Goal: Find specific page/section: Find specific page/section

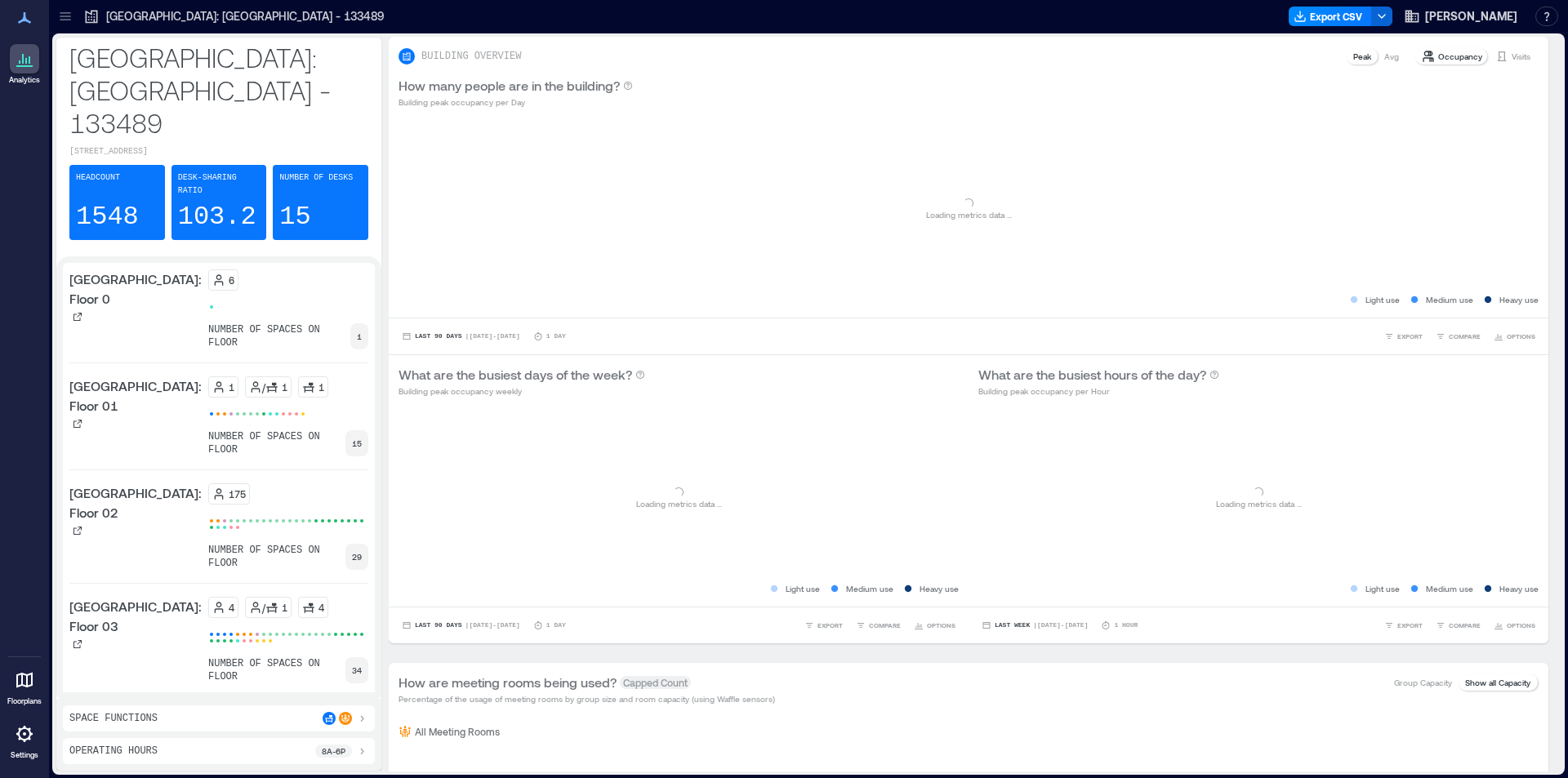
click at [8, 729] on link "Settings" at bounding box center [24, 740] width 39 height 50
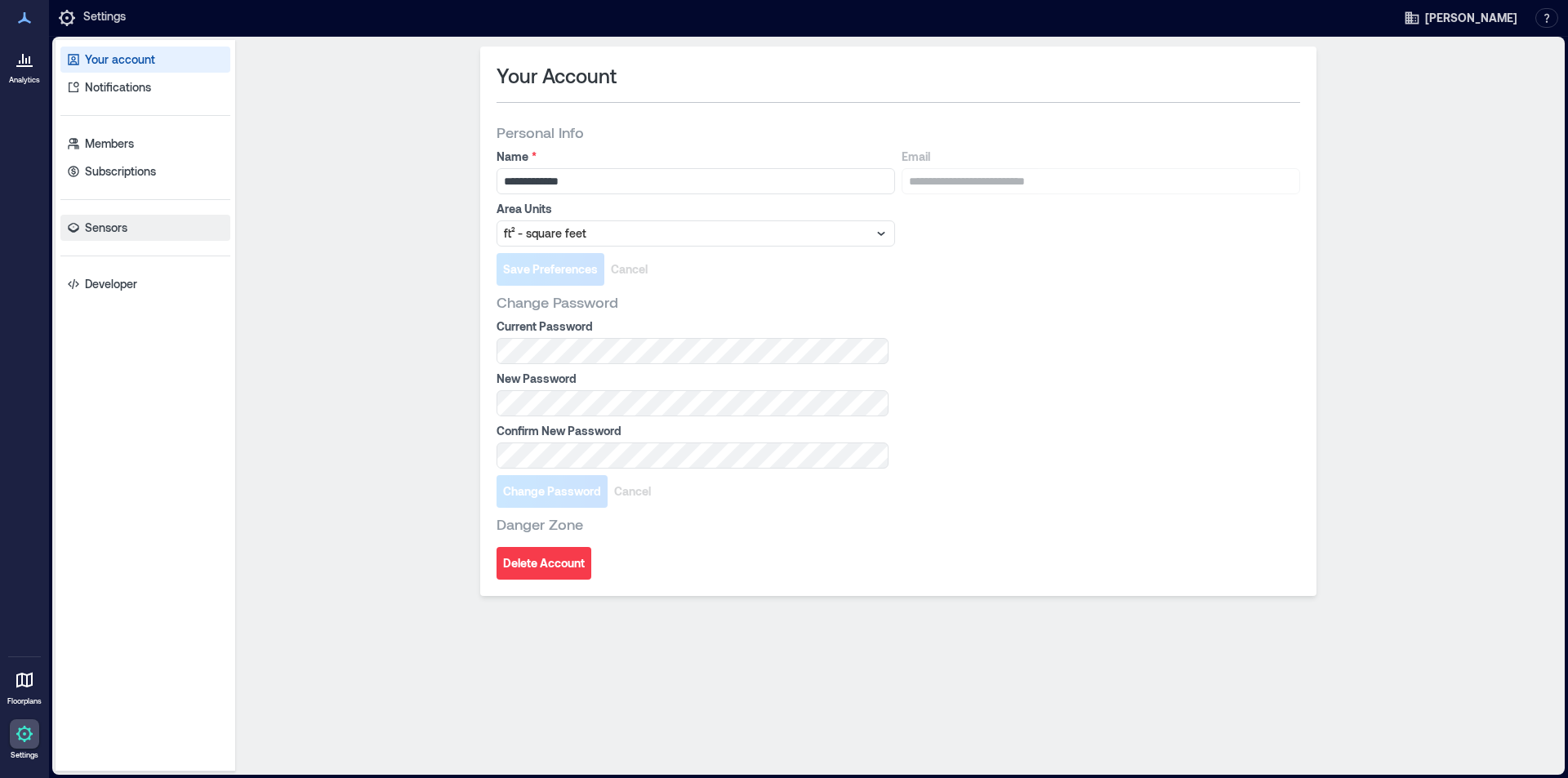
click at [102, 227] on p "Sensors" at bounding box center [106, 227] width 42 height 16
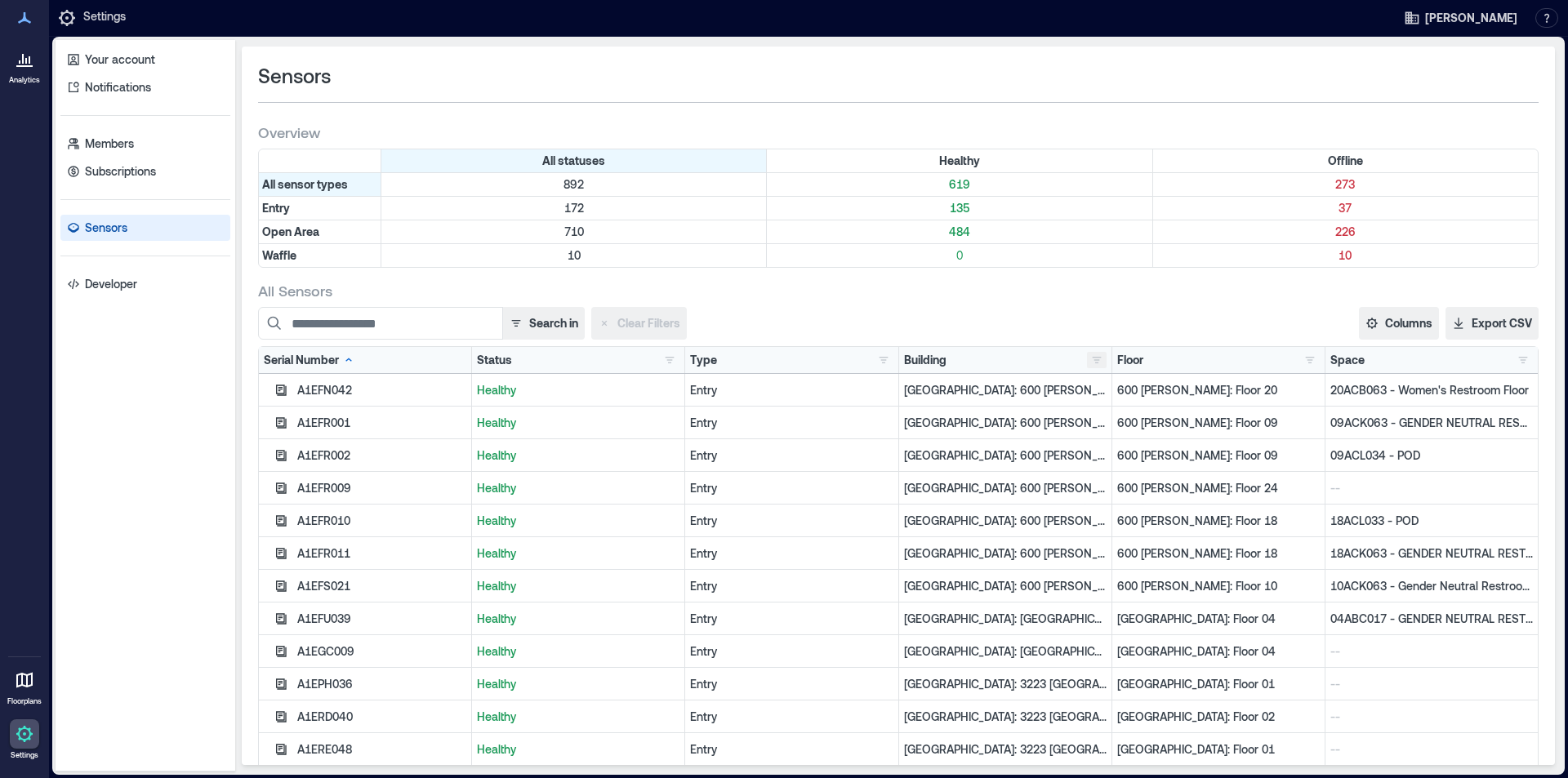
click at [1088, 362] on button "button" at bounding box center [1096, 359] width 20 height 16
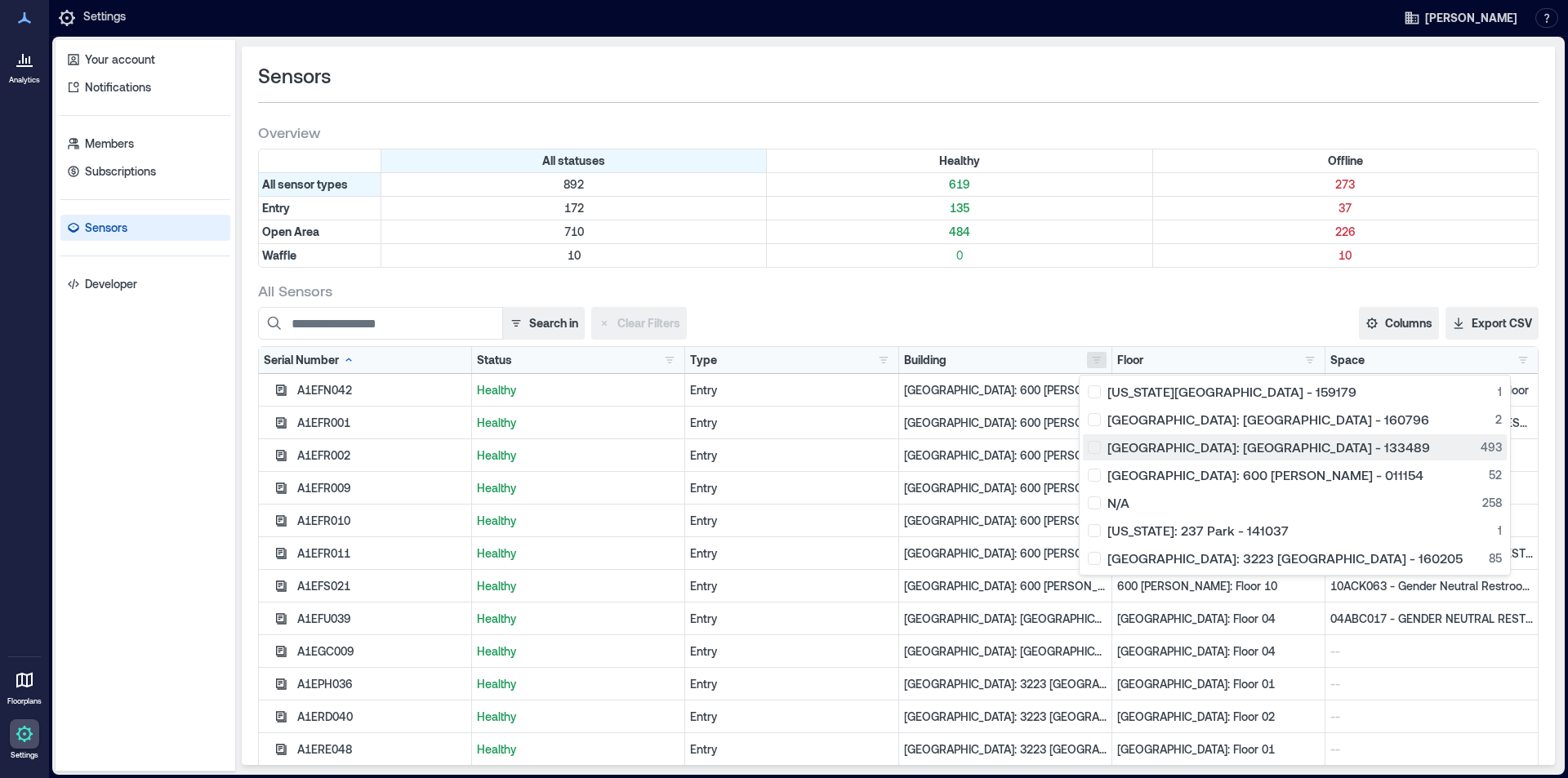
click at [1131, 449] on div "[GEOGRAPHIC_DATA]: [GEOGRAPHIC_DATA] - 133489 493" at bounding box center [1295, 447] width 414 height 16
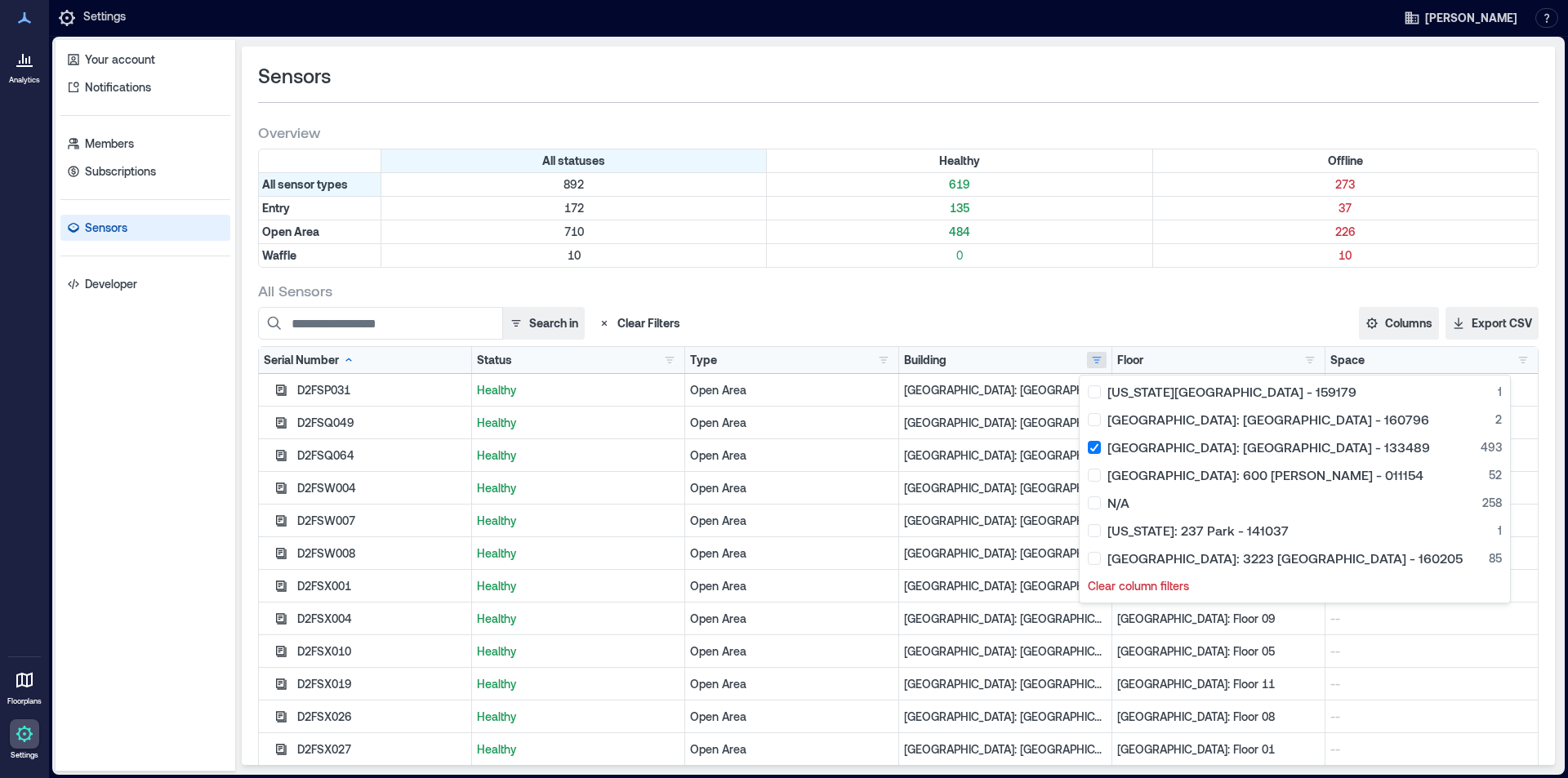
click at [1168, 299] on div "All Sensors" at bounding box center [898, 290] width 1281 height 20
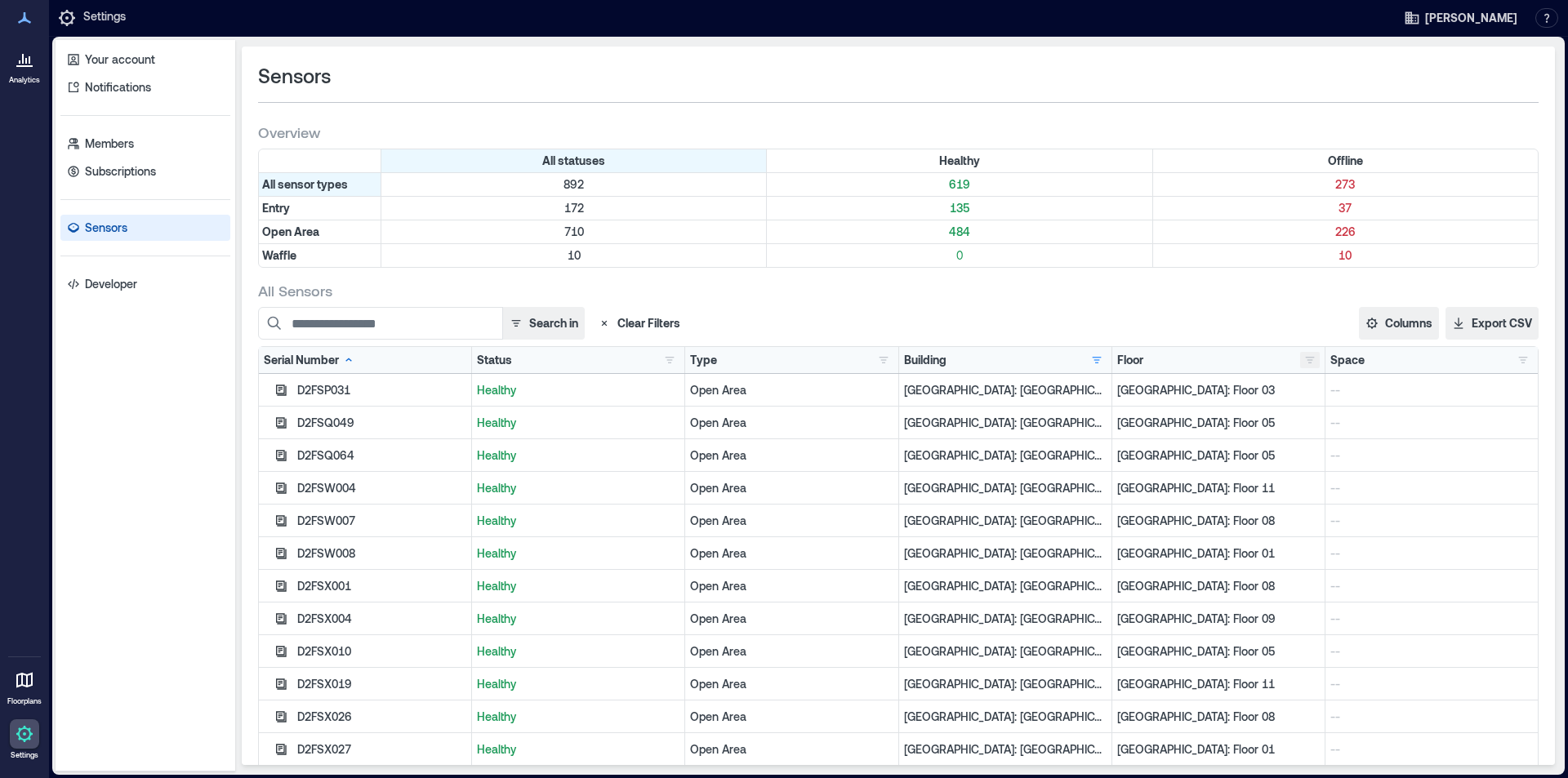
click at [1304, 365] on button "button" at bounding box center [1310, 359] width 20 height 16
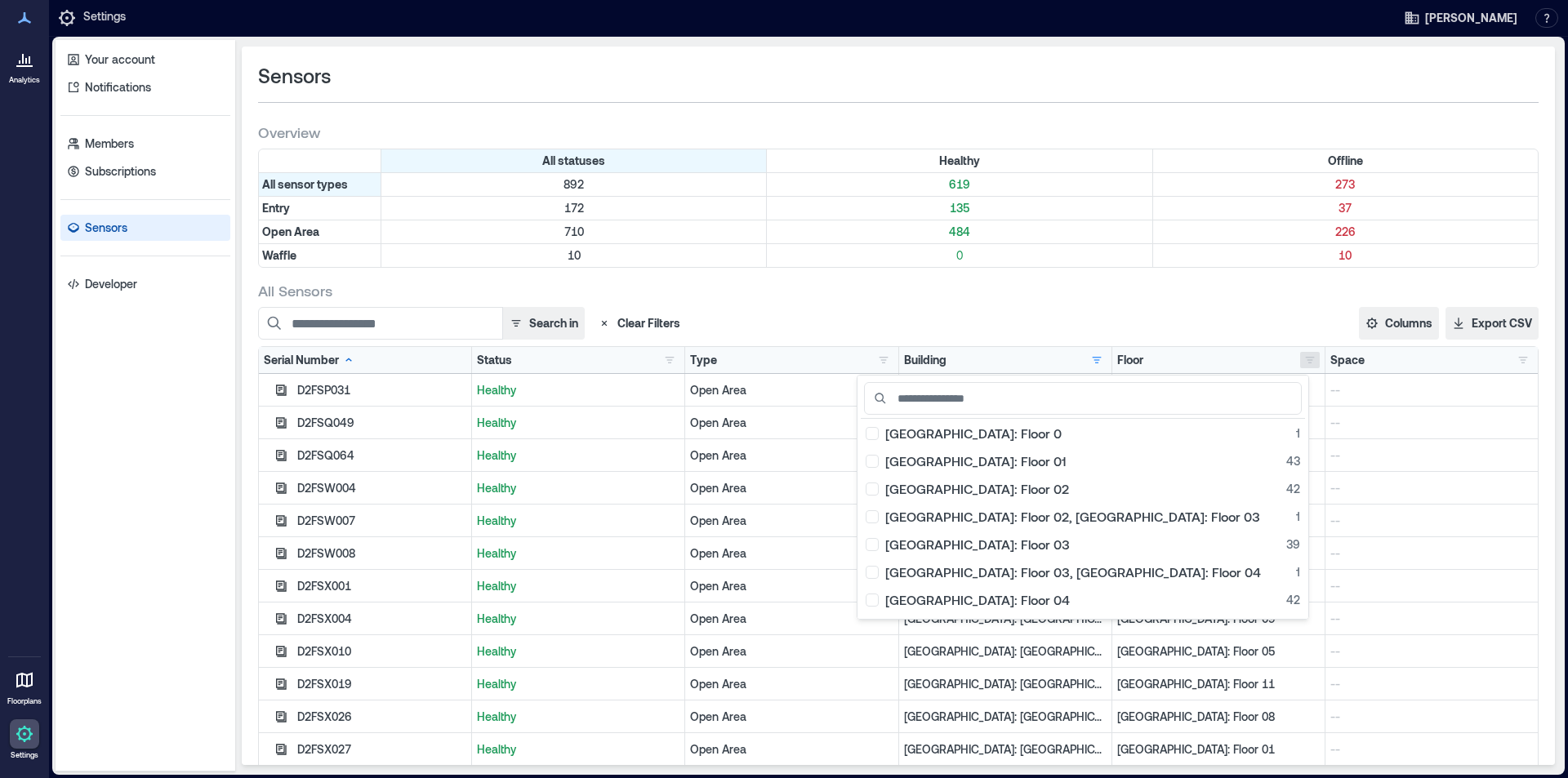
scroll to position [245, 0]
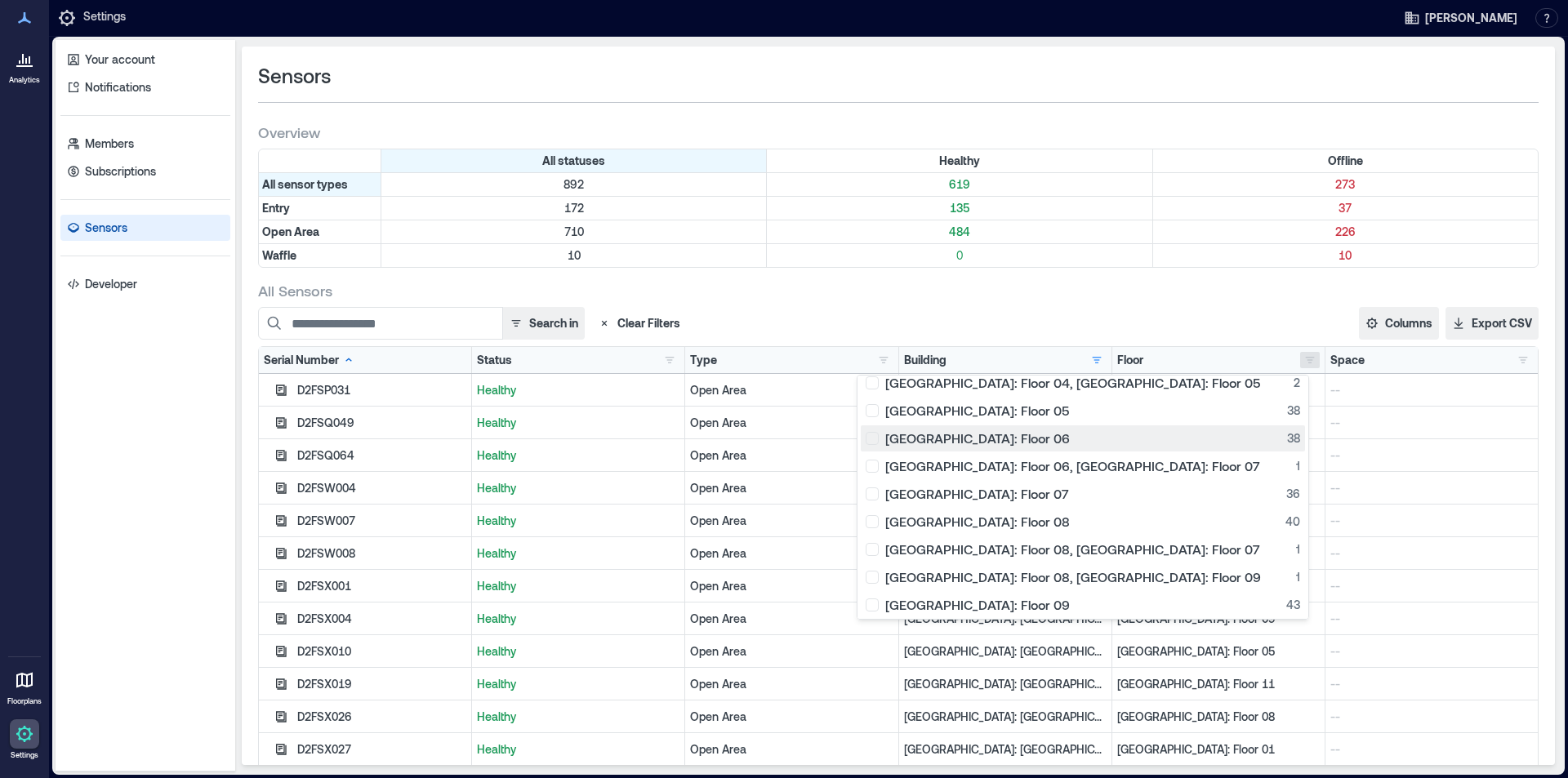
click at [1012, 445] on div "[GEOGRAPHIC_DATA]: Floor 06 38" at bounding box center [1082, 438] width 434 height 16
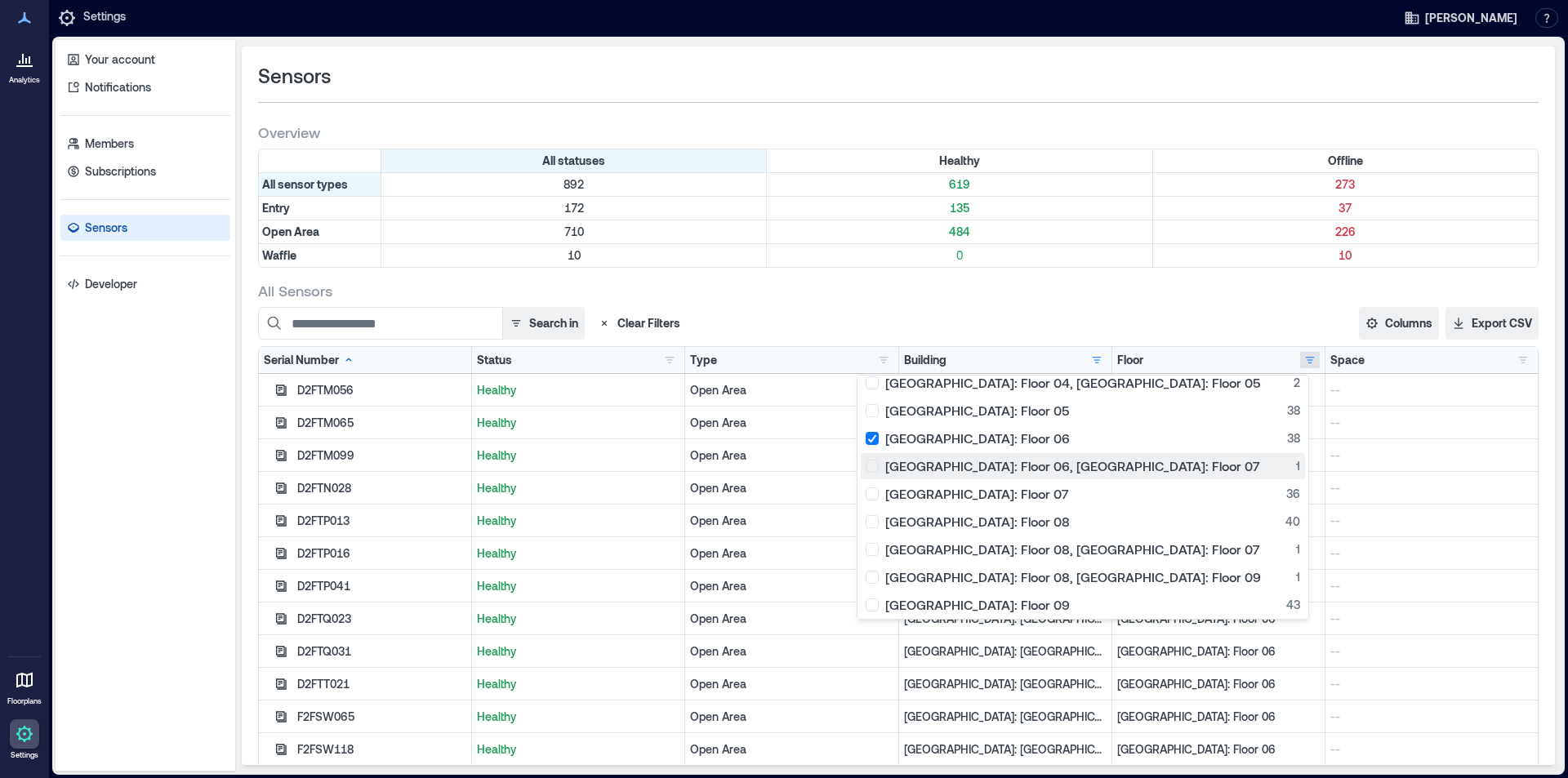
click at [1010, 469] on div "[GEOGRAPHIC_DATA]: Floor 06, [GEOGRAPHIC_DATA]: Floor 07 1" at bounding box center [1082, 466] width 434 height 16
click at [1019, 499] on div "[GEOGRAPHIC_DATA]: Floor 07 36" at bounding box center [1082, 493] width 434 height 16
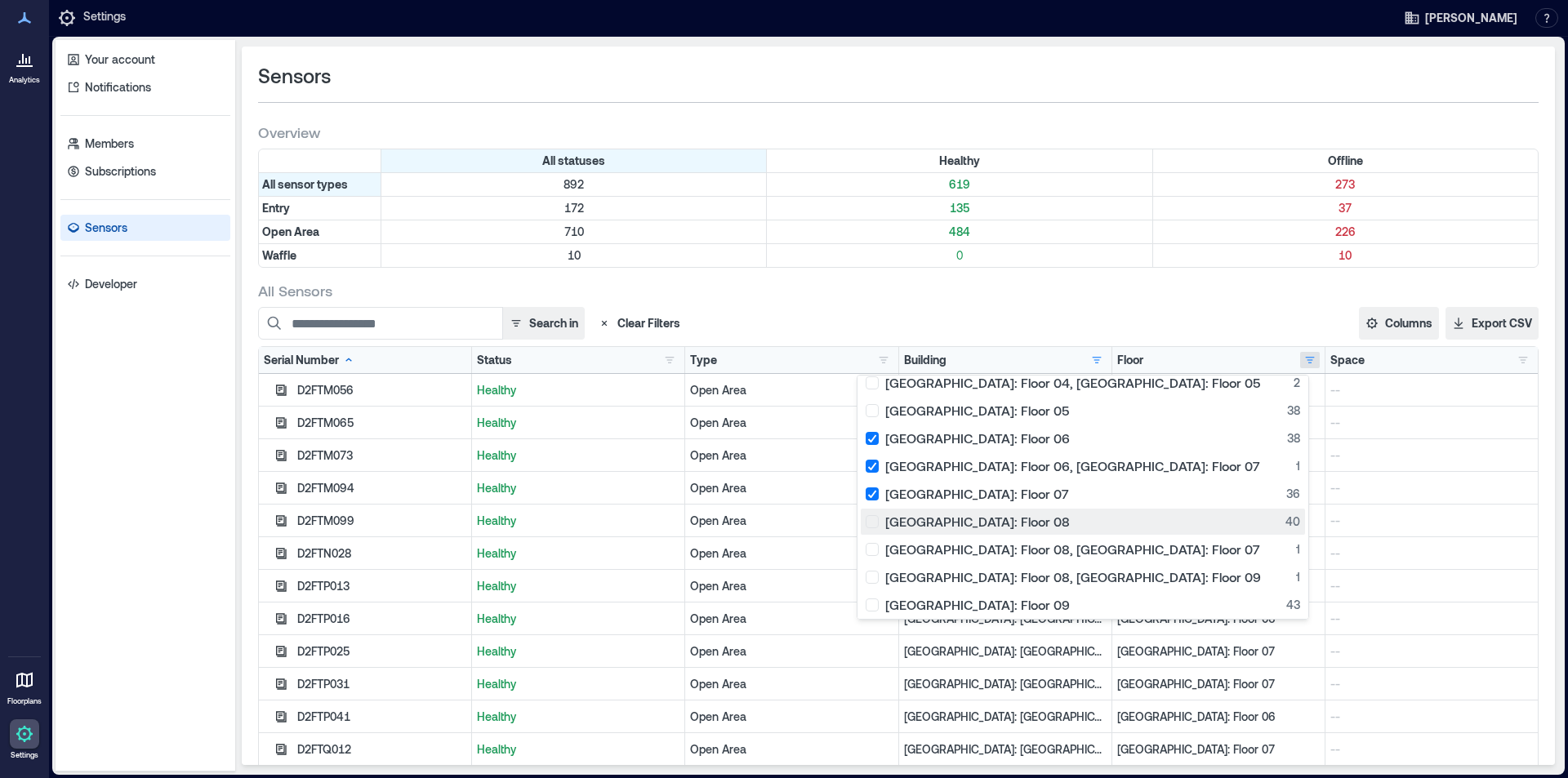
click at [1012, 527] on div "[GEOGRAPHIC_DATA]: Floor 08 40" at bounding box center [1082, 521] width 434 height 16
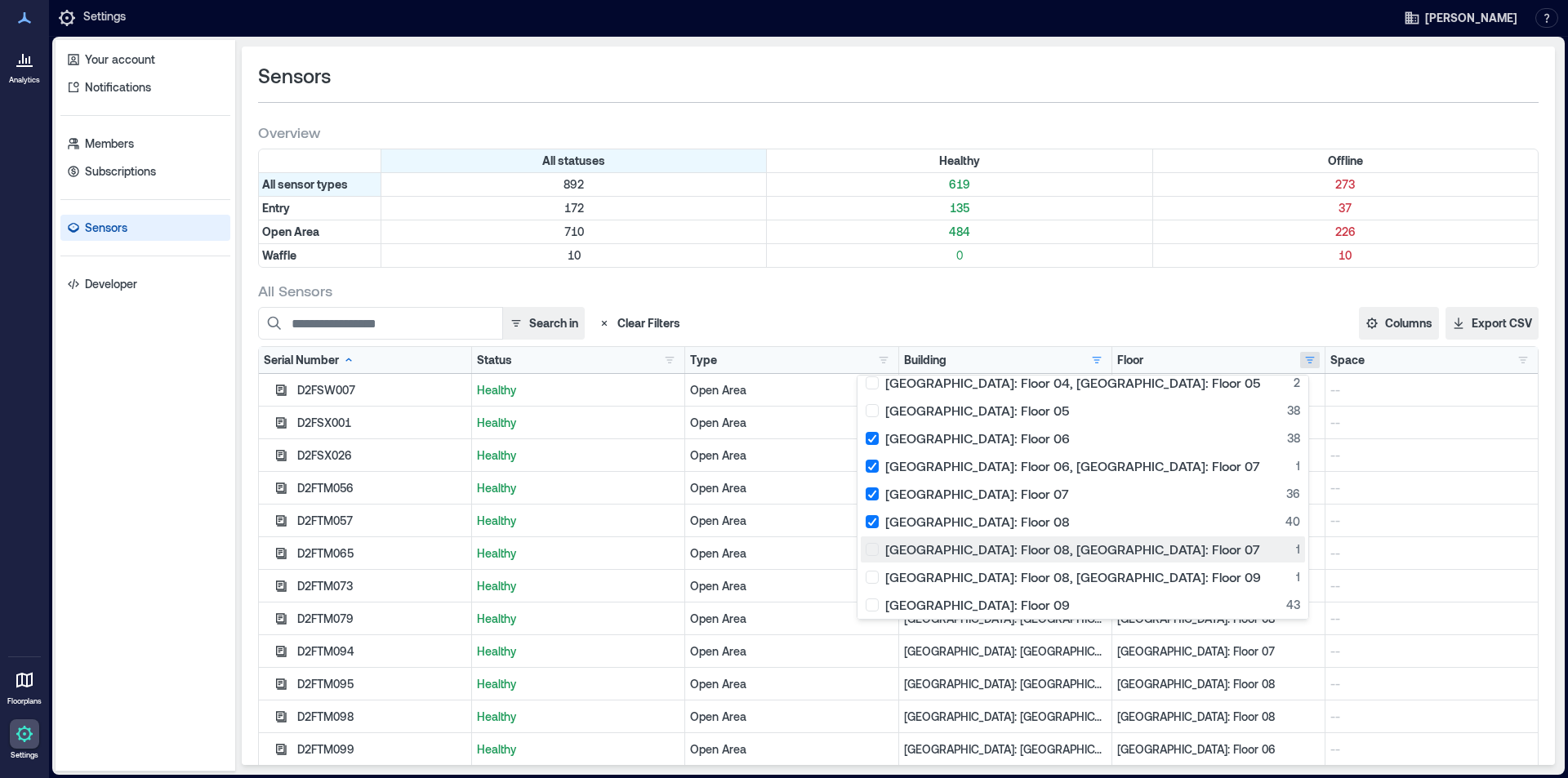
click at [1010, 551] on div "[GEOGRAPHIC_DATA]: Floor 08, [GEOGRAPHIC_DATA]: Floor 07 1" at bounding box center [1082, 549] width 434 height 16
click at [1012, 582] on div "[GEOGRAPHIC_DATA]: Floor 08, [GEOGRAPHIC_DATA]: Floor 09 1" at bounding box center [1082, 576] width 434 height 16
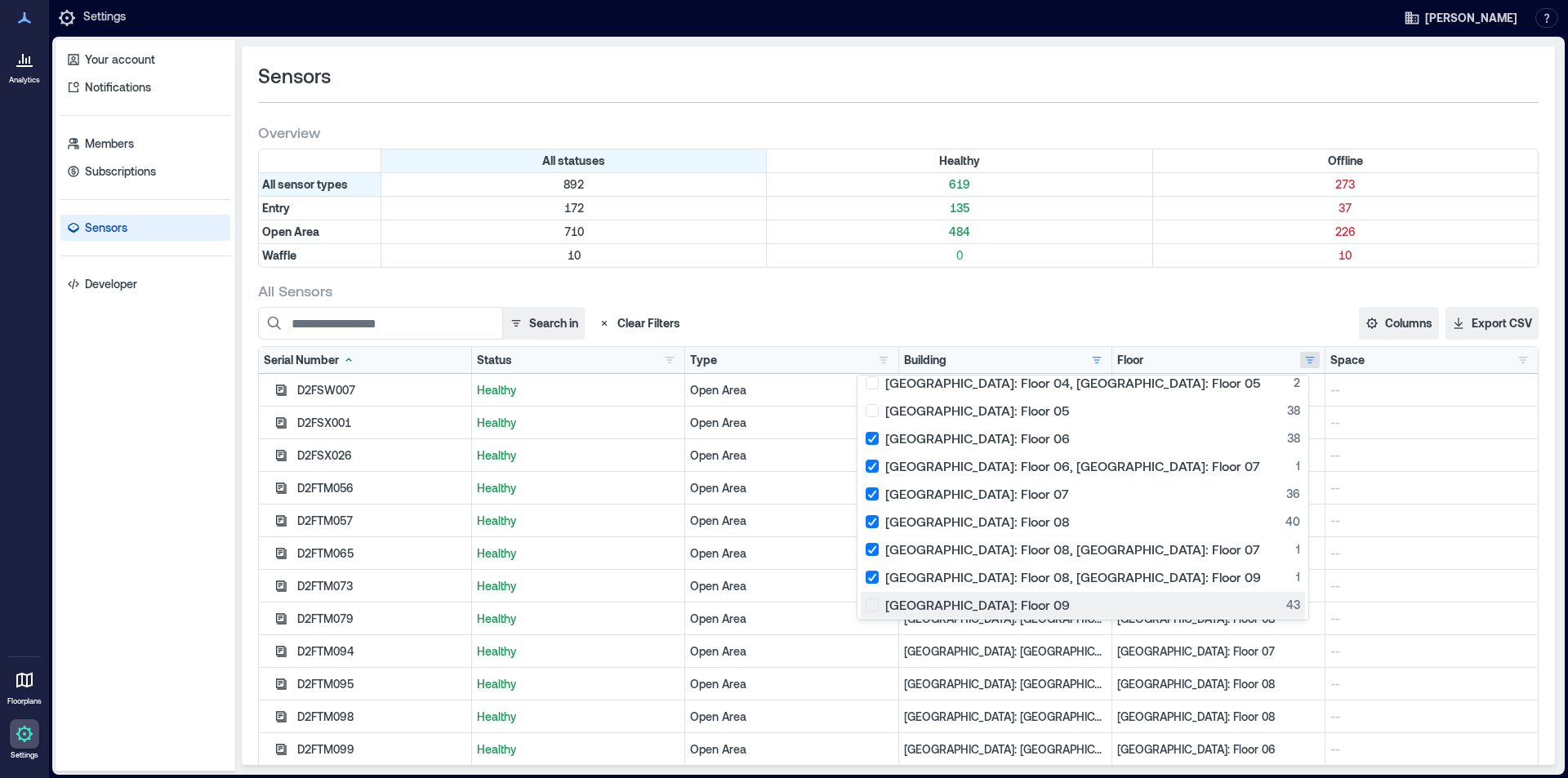
click at [1014, 602] on div "[GEOGRAPHIC_DATA]: Floor 09 43" at bounding box center [1082, 604] width 434 height 16
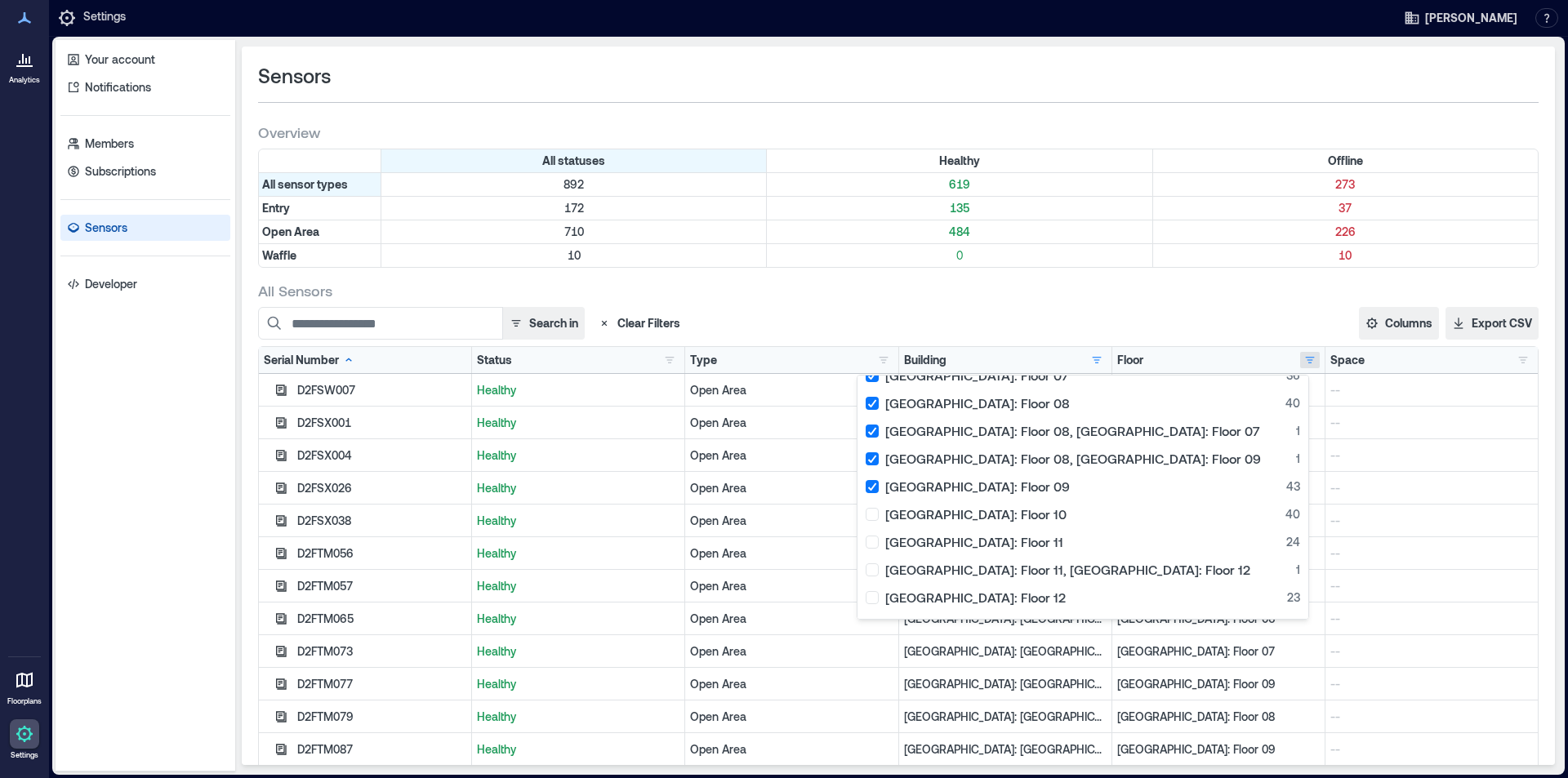
scroll to position [381, 0]
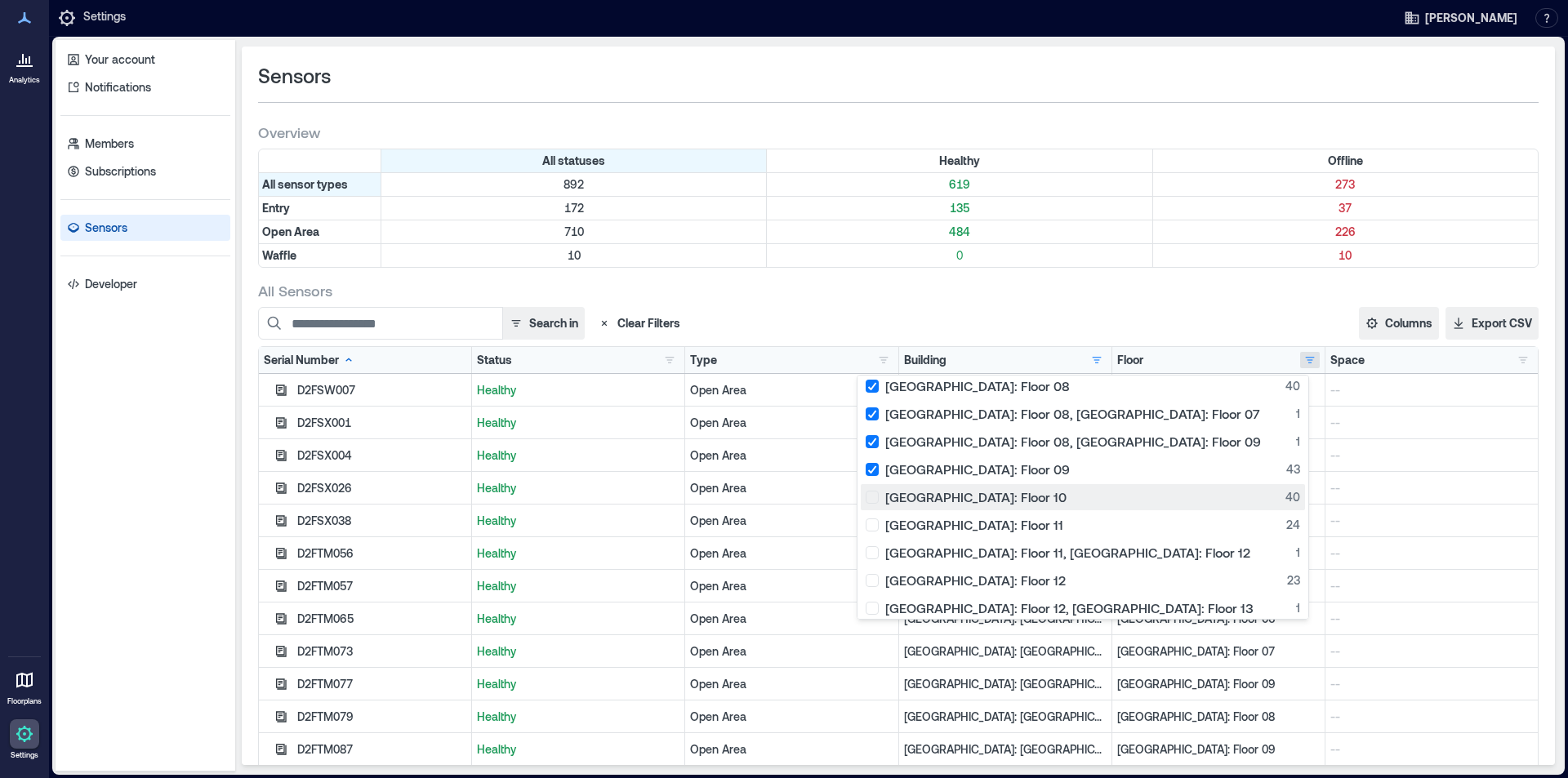
click at [1021, 495] on div "[GEOGRAPHIC_DATA]: Floor 10 40" at bounding box center [1082, 497] width 434 height 16
click at [1017, 531] on div "[GEOGRAPHIC_DATA]: Floor 11 24" at bounding box center [1082, 525] width 434 height 16
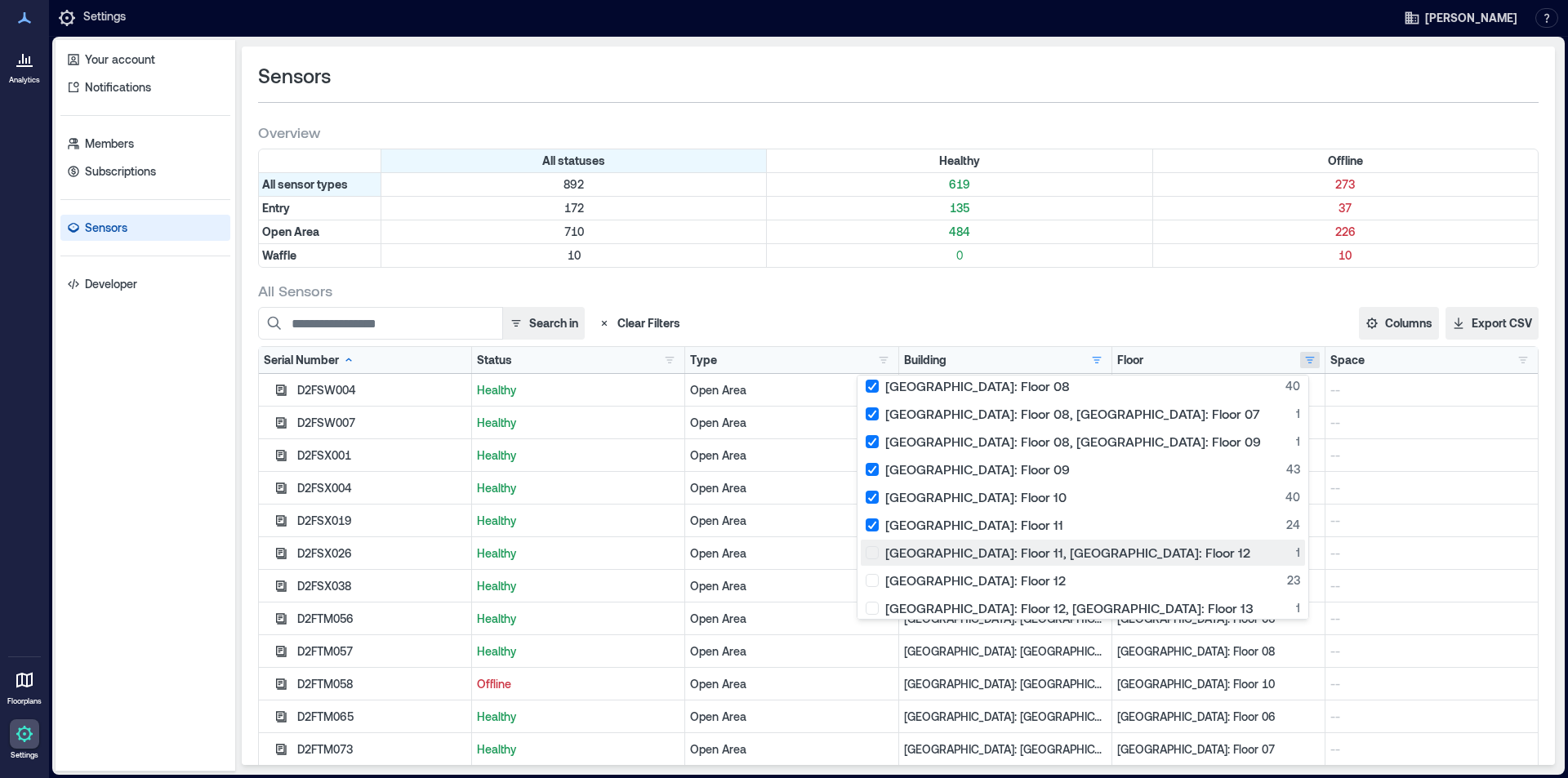
click at [1007, 551] on div "[GEOGRAPHIC_DATA]: Floor 11, [GEOGRAPHIC_DATA]: Floor 12 1" at bounding box center [1082, 552] width 434 height 16
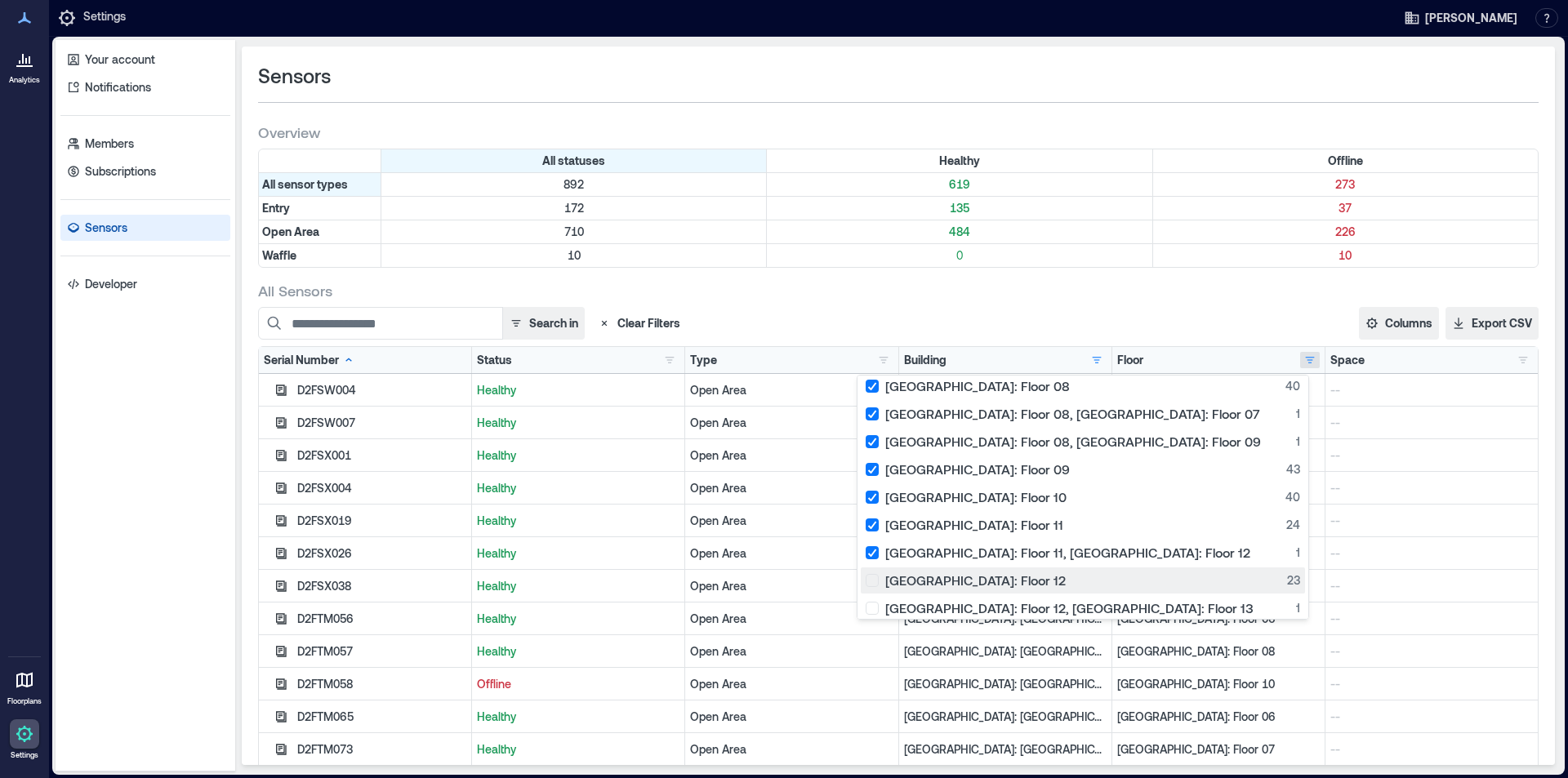
click at [1013, 577] on div "[GEOGRAPHIC_DATA]: Floor 12 23" at bounding box center [1082, 580] width 434 height 16
click at [1013, 614] on div "[GEOGRAPHIC_DATA]: Floor 12, [GEOGRAPHIC_DATA]: Floor 13 1" at bounding box center [1082, 608] width 434 height 16
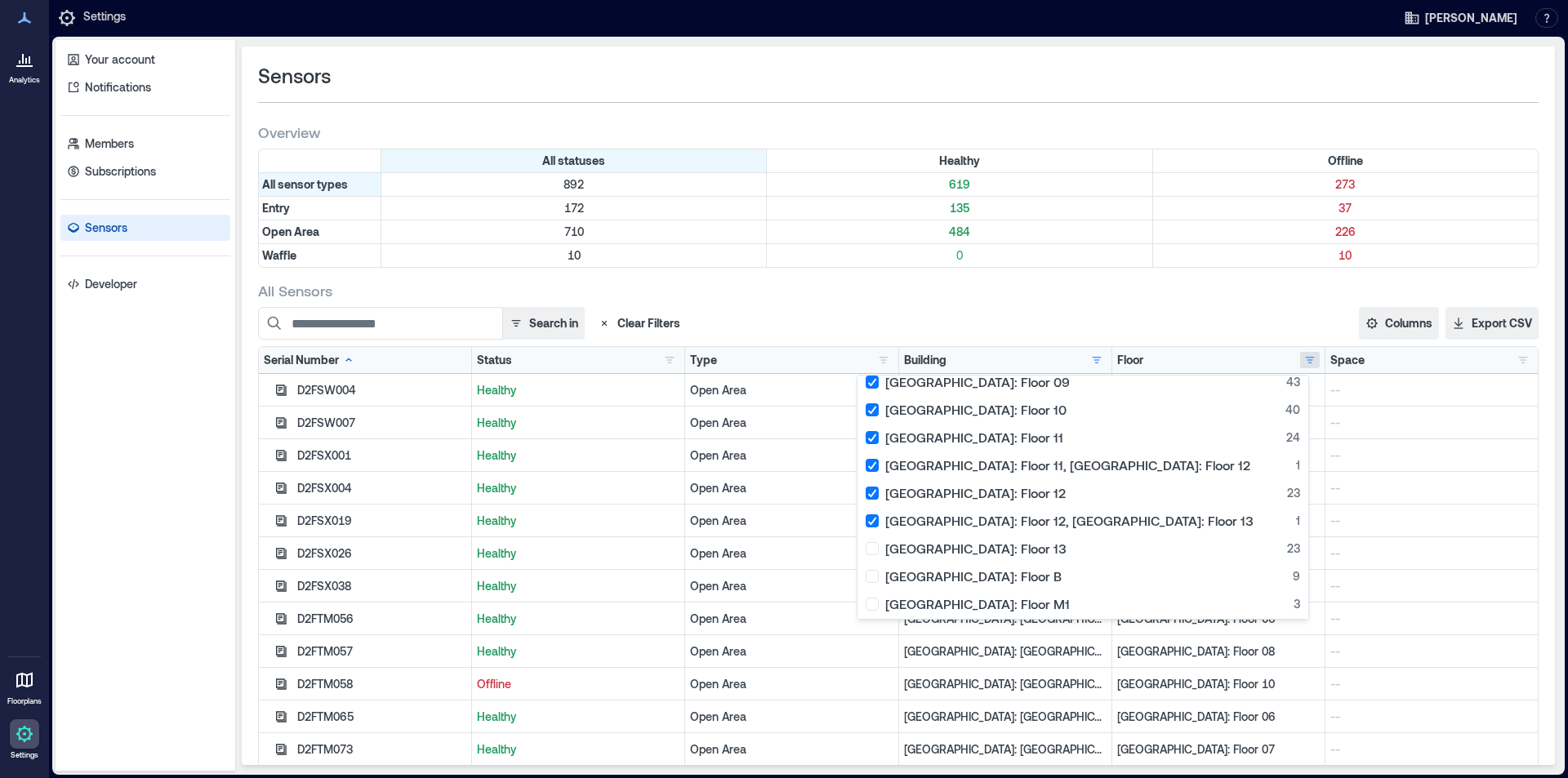
scroll to position [497, 0]
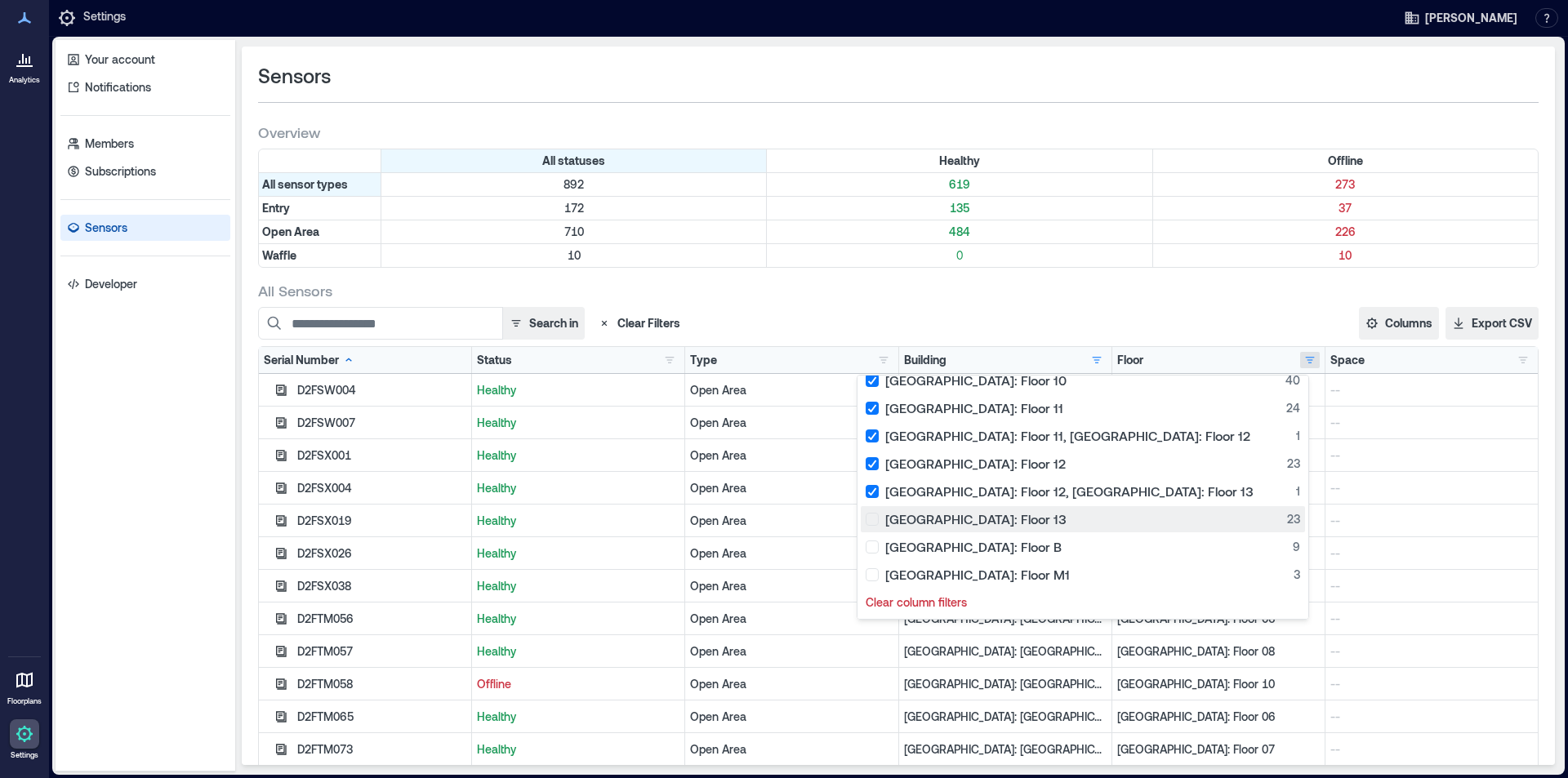
click at [1009, 523] on div "[GEOGRAPHIC_DATA]: Floor 13 23" at bounding box center [1082, 518] width 434 height 16
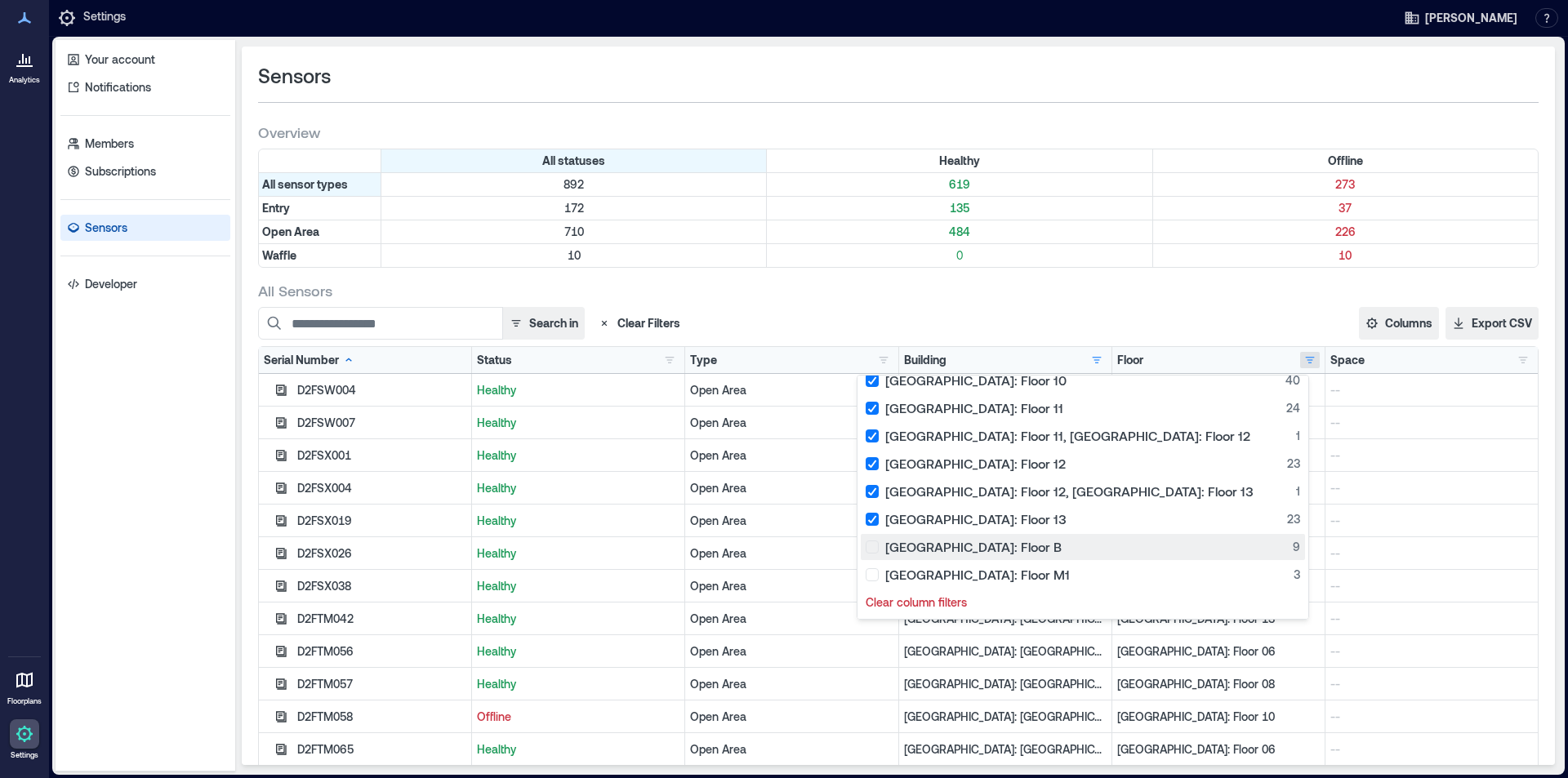
click at [1016, 543] on div "[GEOGRAPHIC_DATA]: Floor B 9" at bounding box center [1082, 546] width 434 height 16
click at [1012, 574] on div "[GEOGRAPHIC_DATA]: Floor M1 3" at bounding box center [1082, 574] width 434 height 16
click at [1202, 273] on div "All statuses Healthy Offline All sensor types 892 619 273 Entry 172 135 37 Open…" at bounding box center [898, 211] width 1281 height 125
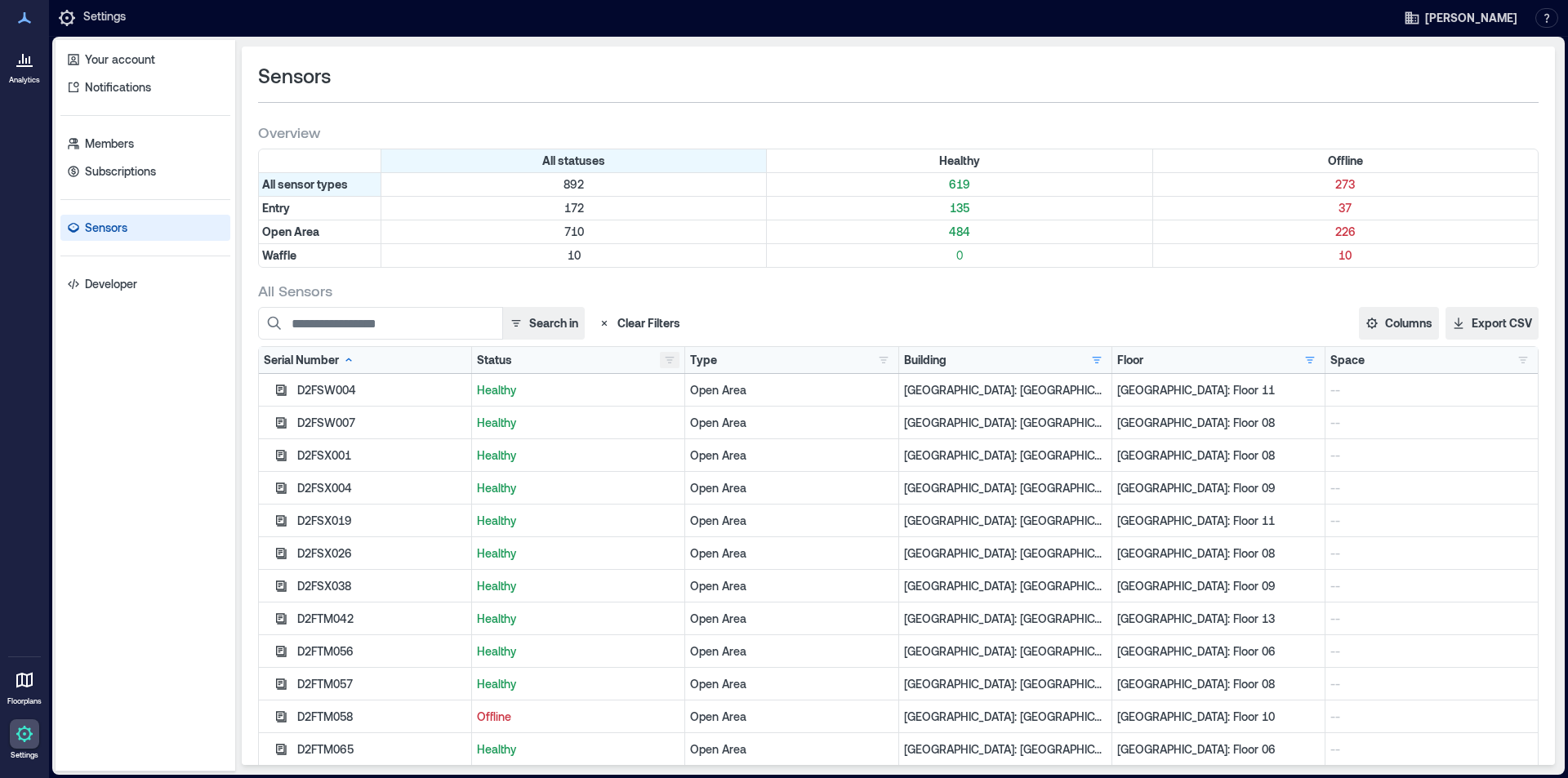
click at [665, 363] on button "button" at bounding box center [669, 359] width 20 height 16
click at [701, 389] on div "Healthy 271" at bounding box center [717, 391] width 103 height 16
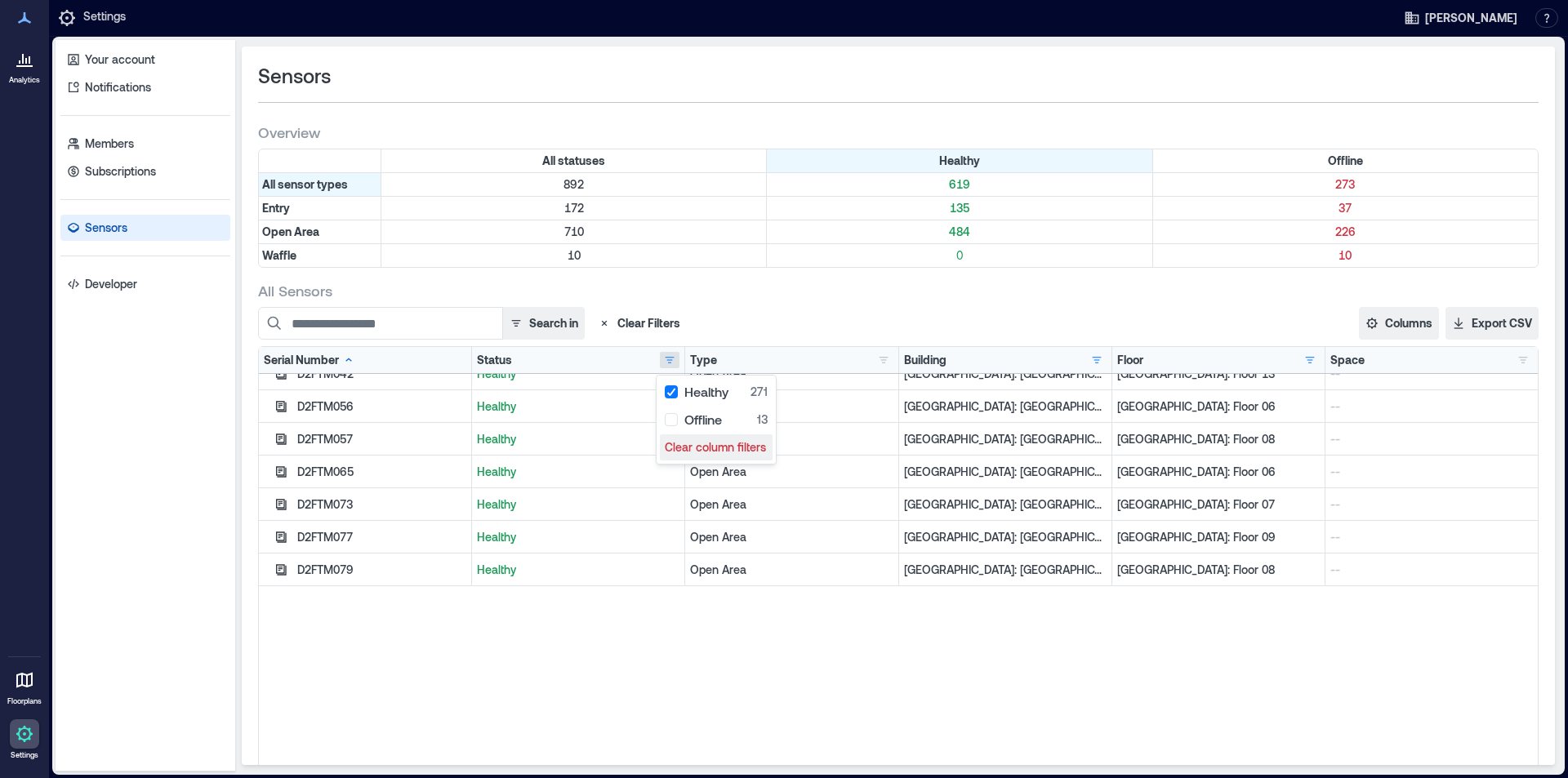
scroll to position [0, 0]
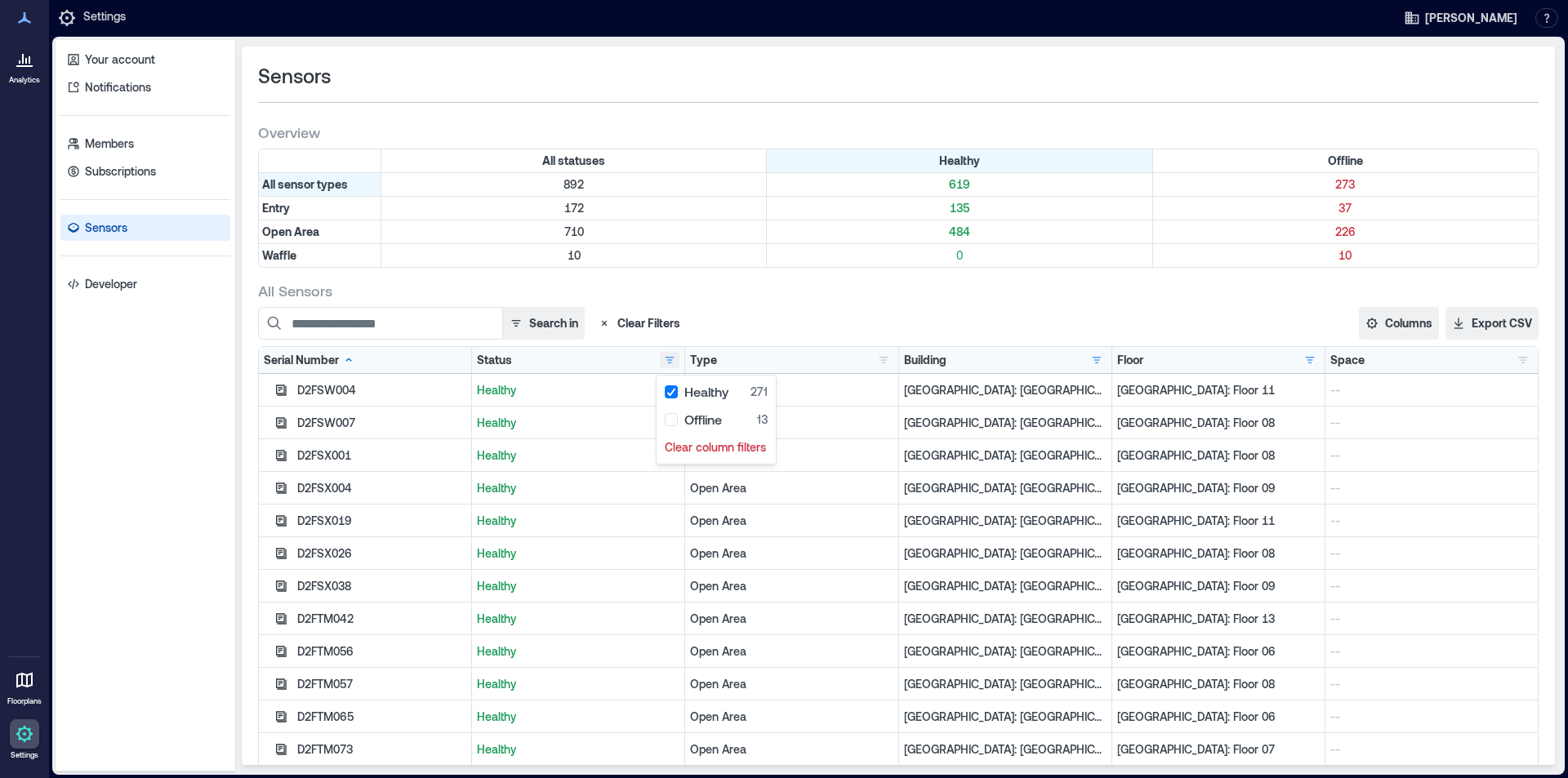
click at [668, 358] on button "button" at bounding box center [669, 359] width 20 height 16
